Goal: Task Accomplishment & Management: Use online tool/utility

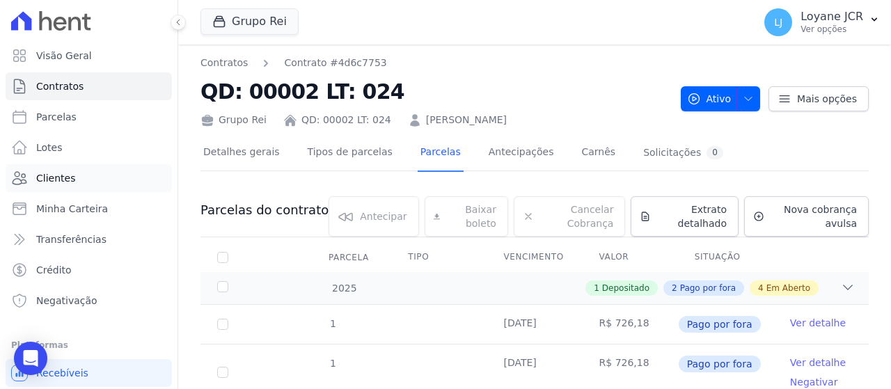
click at [95, 183] on link "Clientes" at bounding box center [89, 178] width 166 height 28
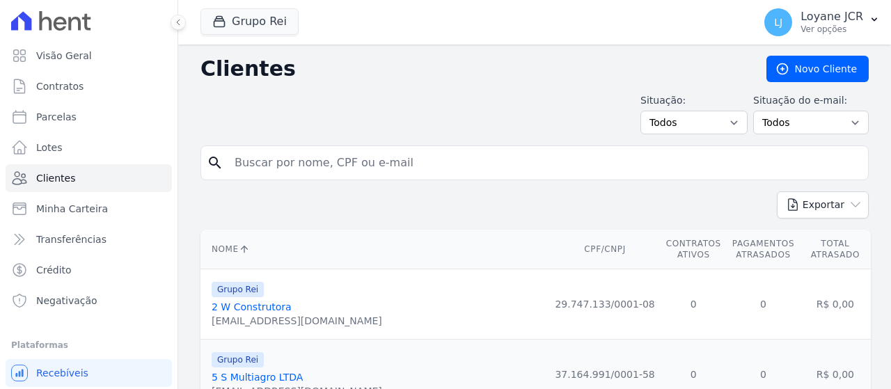
click at [261, 166] on input "search" at bounding box center [544, 163] width 636 height 28
click at [343, 157] on input "search" at bounding box center [544, 163] width 636 height 28
paste input "[PERSON_NAME]"
type input "[PERSON_NAME]"
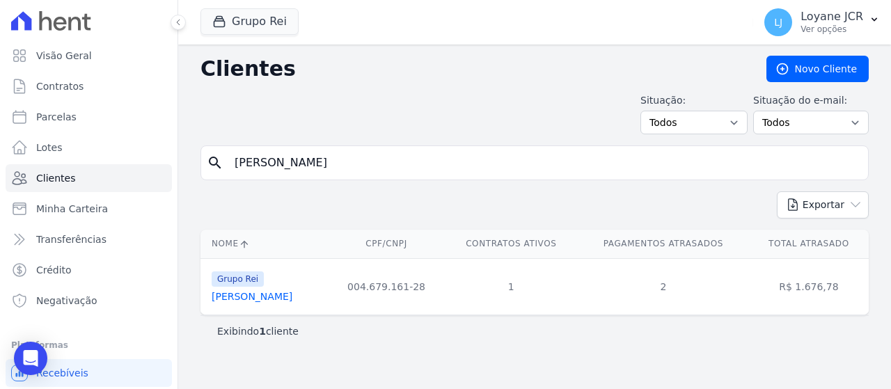
click at [289, 298] on link "[PERSON_NAME]" at bounding box center [251, 296] width 81 height 11
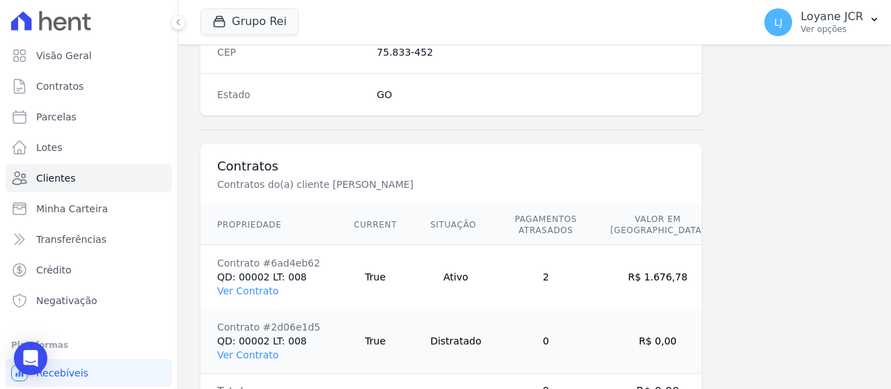
scroll to position [911, 0]
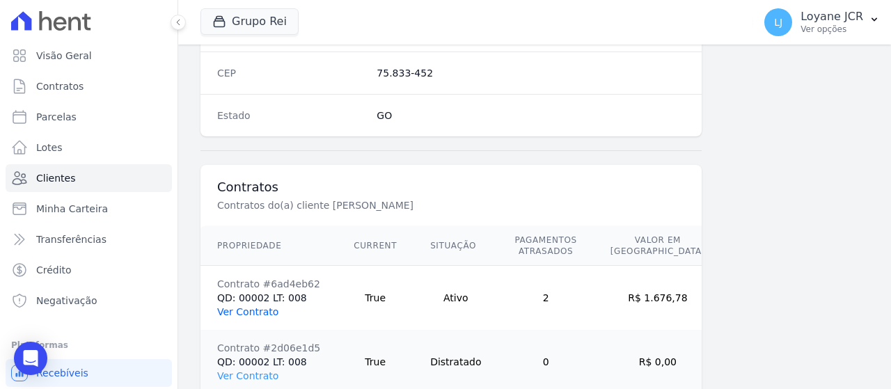
click at [232, 306] on link "Ver Contrato" at bounding box center [247, 311] width 61 height 11
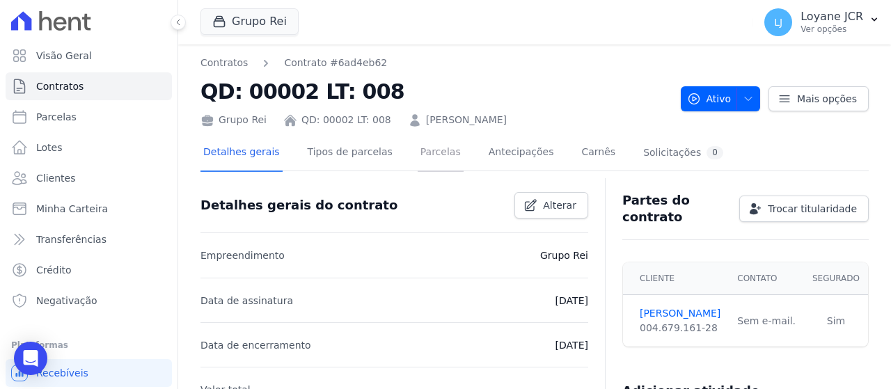
click at [436, 159] on link "Parcelas" at bounding box center [440, 153] width 46 height 37
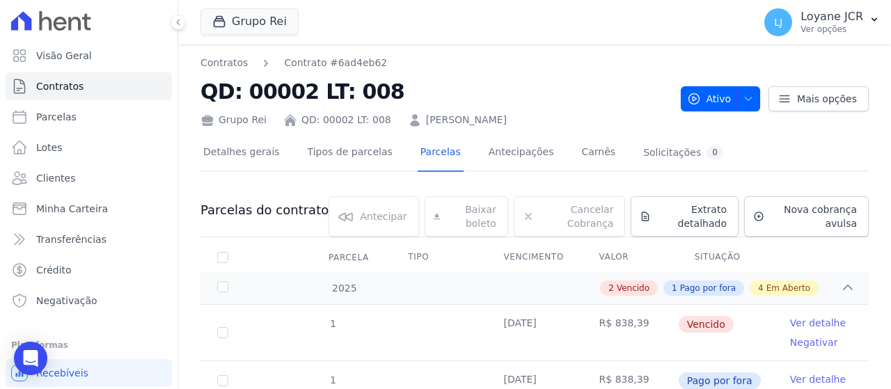
scroll to position [70, 0]
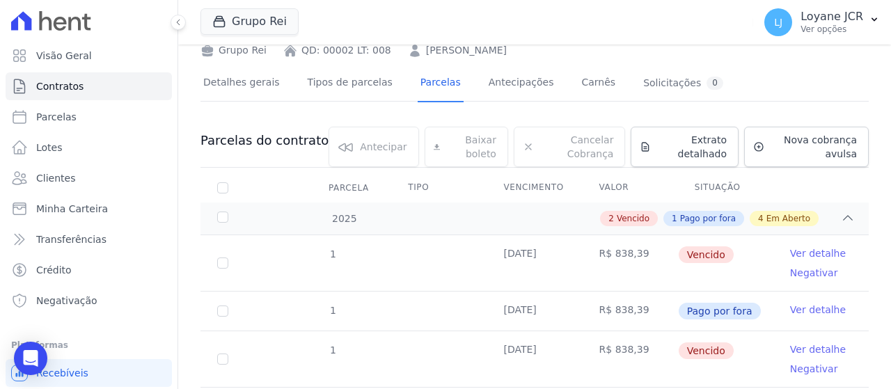
click at [637, 311] on td "R$ 838,39" at bounding box center [629, 311] width 95 height 39
click at [64, 171] on span "Clientes" at bounding box center [55, 178] width 39 height 14
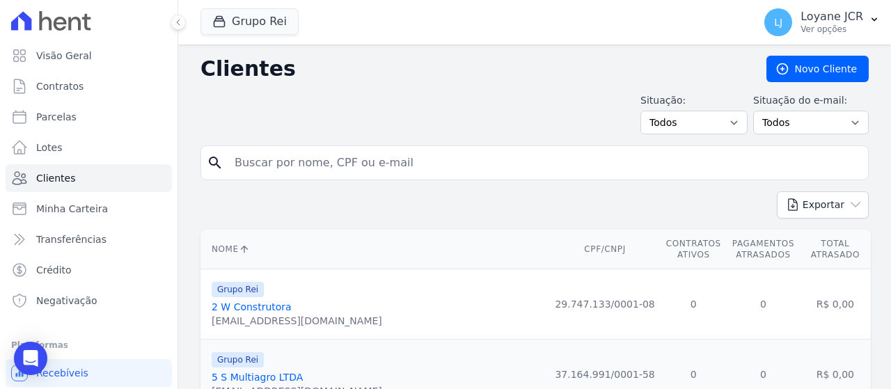
click at [451, 164] on input "search" at bounding box center [544, 163] width 636 height 28
click at [281, 160] on input "search" at bounding box center [544, 163] width 636 height 28
paste input "FABILTON [PERSON_NAME] DOS [PERSON_NAME]"
type input "FABILTON [PERSON_NAME] DOS [PERSON_NAME]"
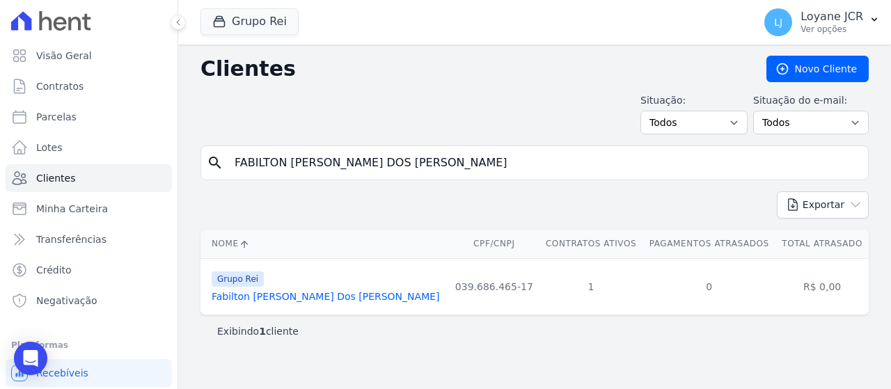
click at [294, 299] on link "Fabilton [PERSON_NAME] Dos [PERSON_NAME]" at bounding box center [325, 296] width 228 height 11
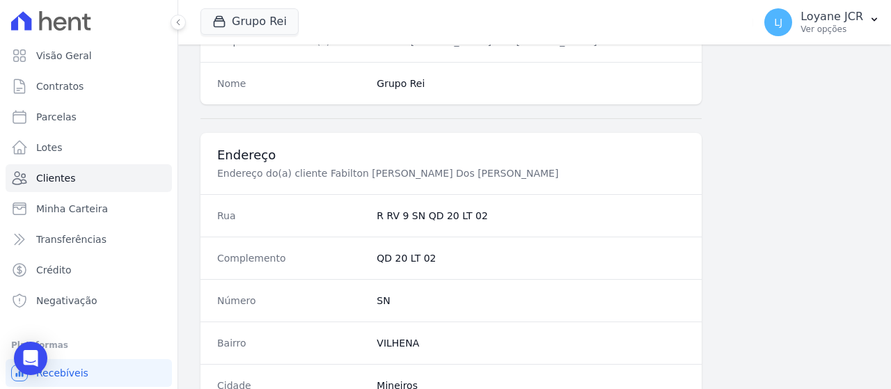
scroll to position [981, 0]
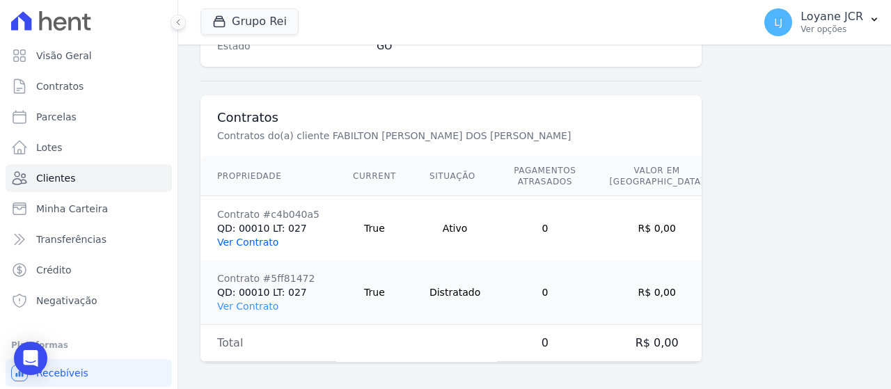
click at [257, 240] on link "Ver Contrato" at bounding box center [247, 242] width 61 height 11
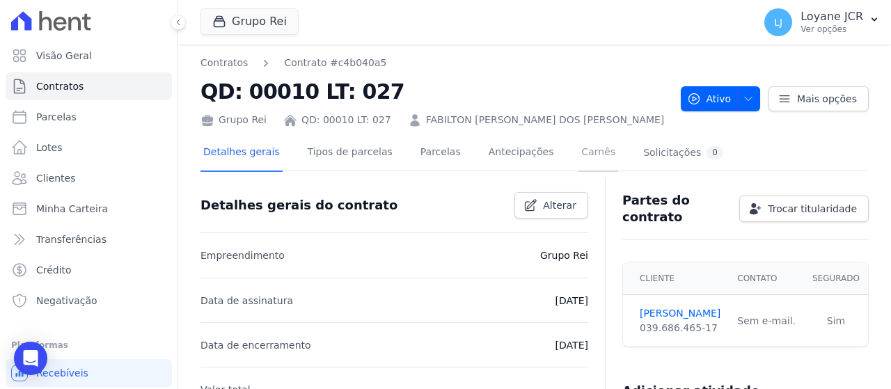
click at [578, 150] on link "Carnês" at bounding box center [598, 153] width 40 height 37
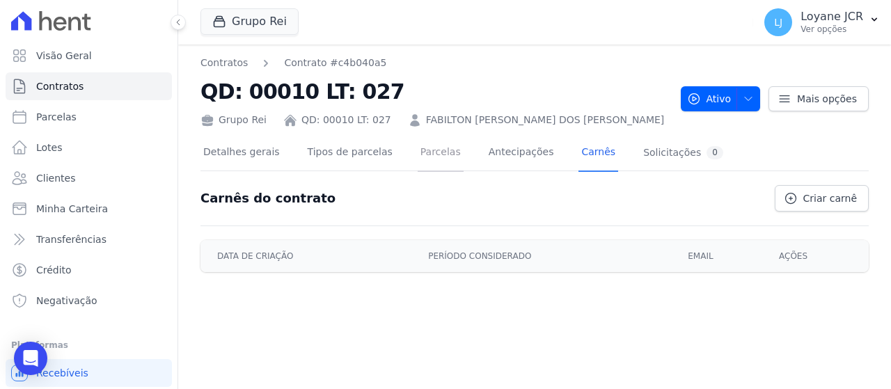
click at [431, 144] on link "Parcelas" at bounding box center [440, 153] width 46 height 37
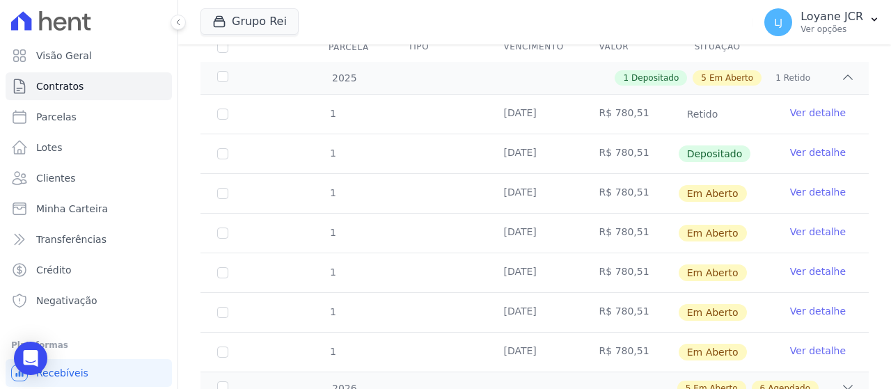
scroll to position [209, 0]
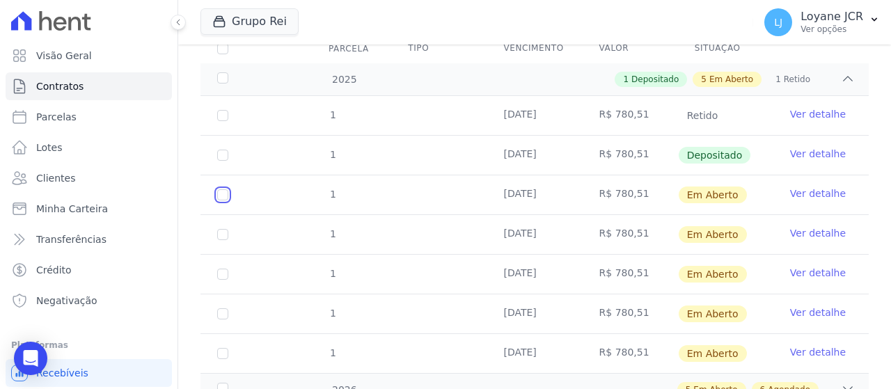
click at [222, 193] on input "checkbox" at bounding box center [222, 194] width 11 height 11
checkbox input "true"
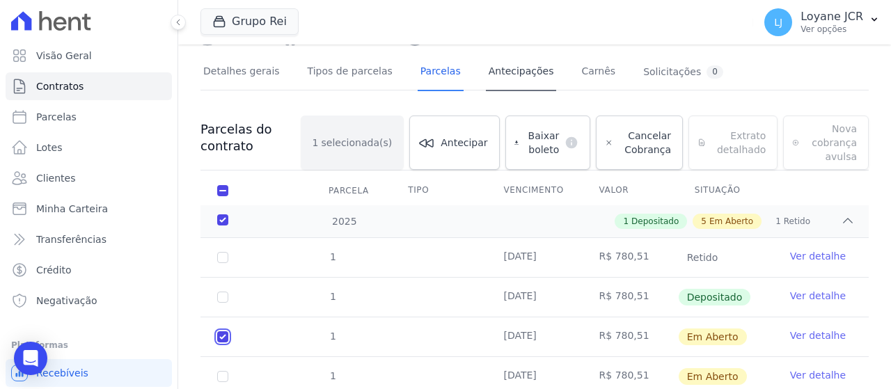
scroll to position [0, 0]
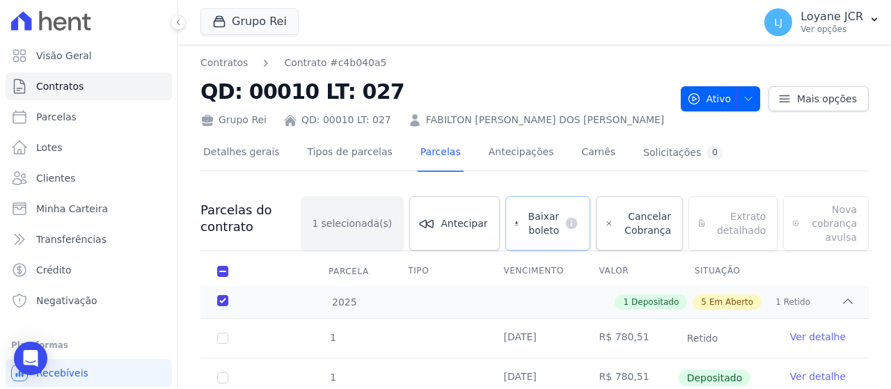
click at [541, 210] on span "Baixar boleto" at bounding box center [541, 223] width 35 height 28
